Goal: Transaction & Acquisition: Book appointment/travel/reservation

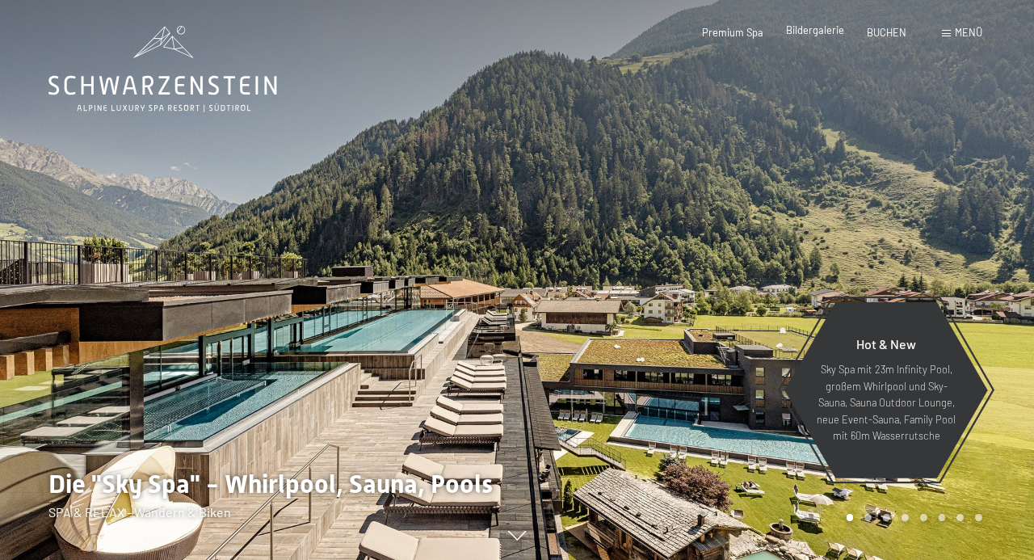
click at [820, 28] on span "Bildergalerie" at bounding box center [815, 29] width 58 height 13
click at [947, 31] on div "Menü" at bounding box center [962, 33] width 40 height 15
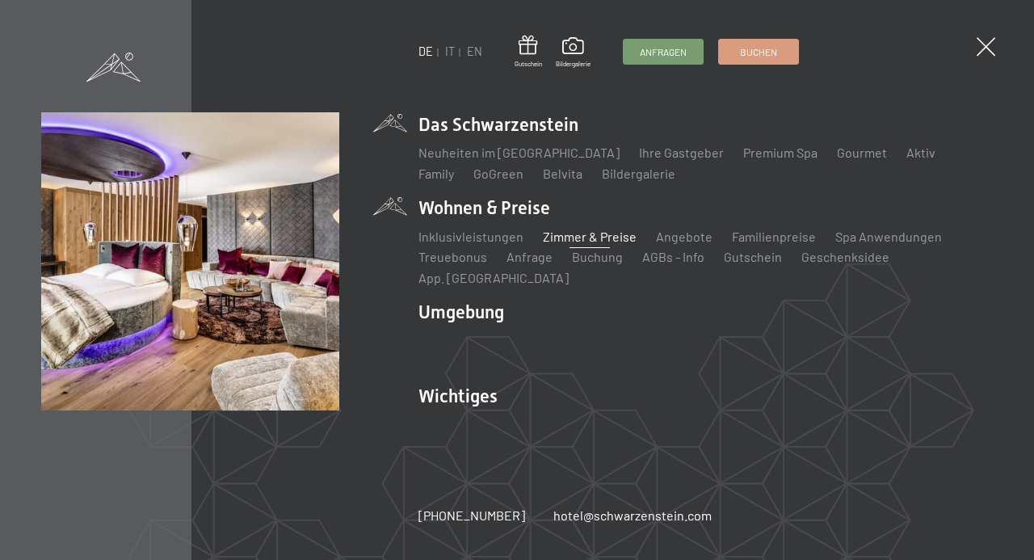
click at [572, 244] on link "Zimmer & Preise" at bounding box center [590, 236] width 94 height 15
